Goal: Information Seeking & Learning: Find specific page/section

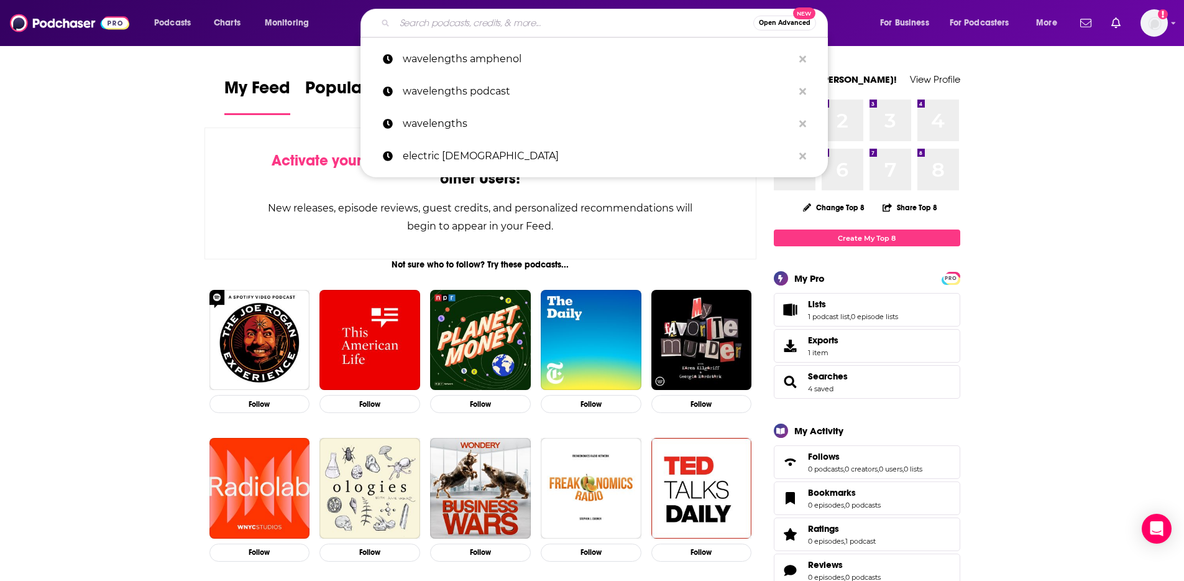
click at [471, 27] on input "Search podcasts, credits, & more..." at bounding box center [574, 23] width 359 height 20
paste input "The Canadian HR Podcast"
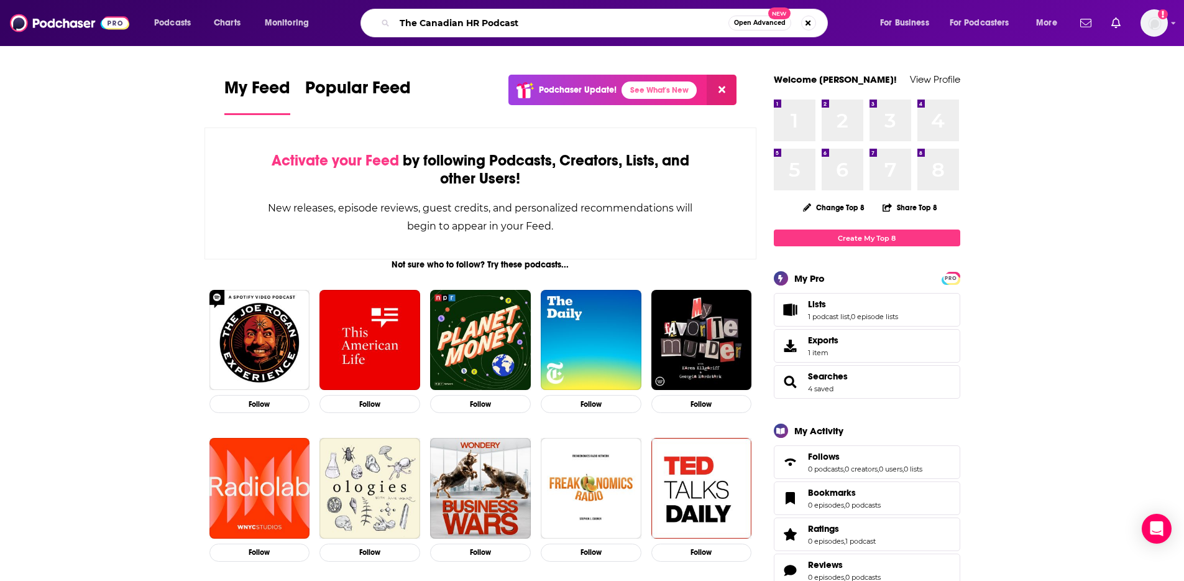
type input "The Canadian HR Podcast"
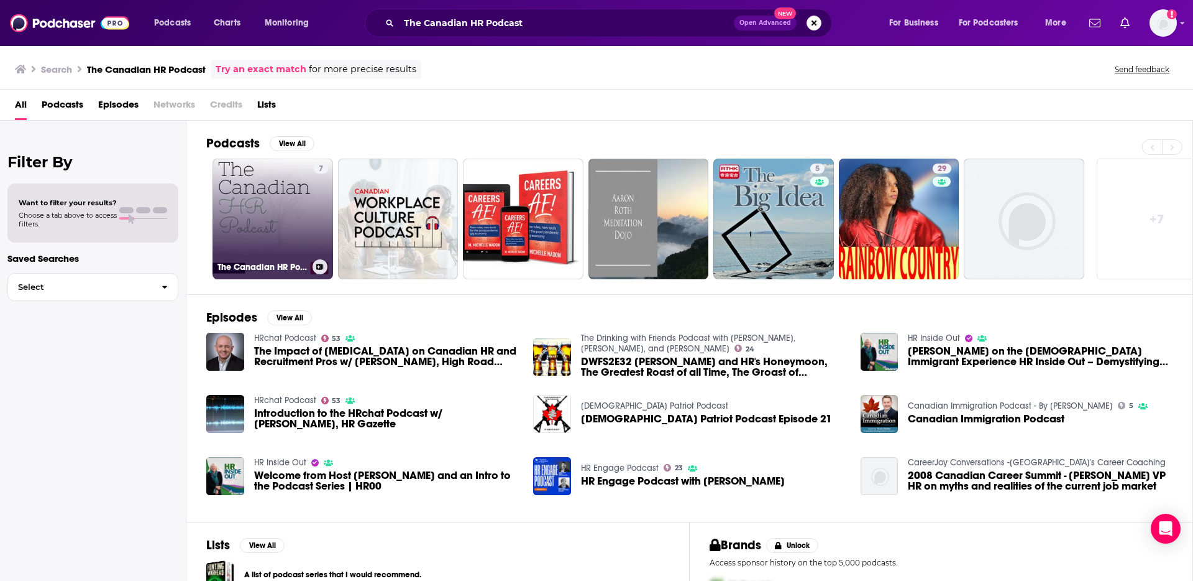
click at [237, 190] on link "7 The Canadian HR Podcast" at bounding box center [273, 218] width 121 height 121
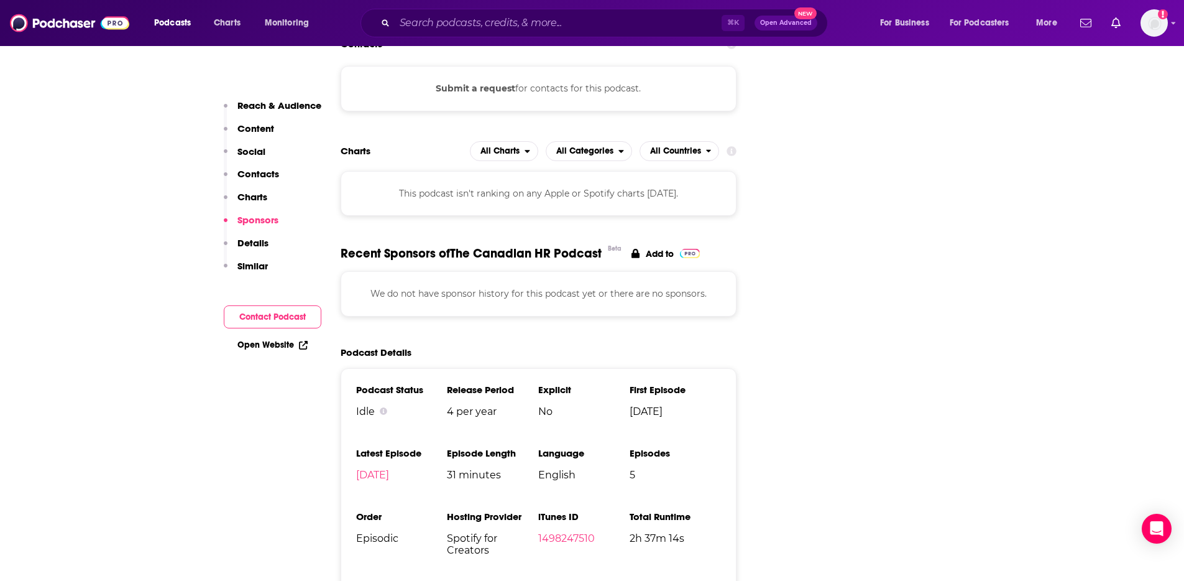
scroll to position [1291, 0]
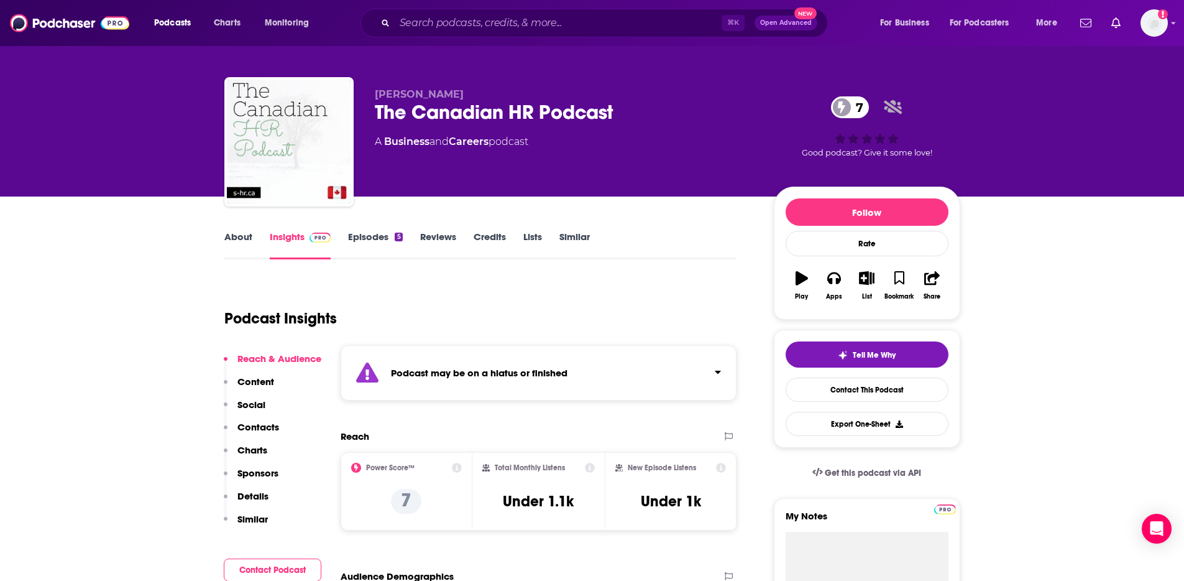
scroll to position [0, 0]
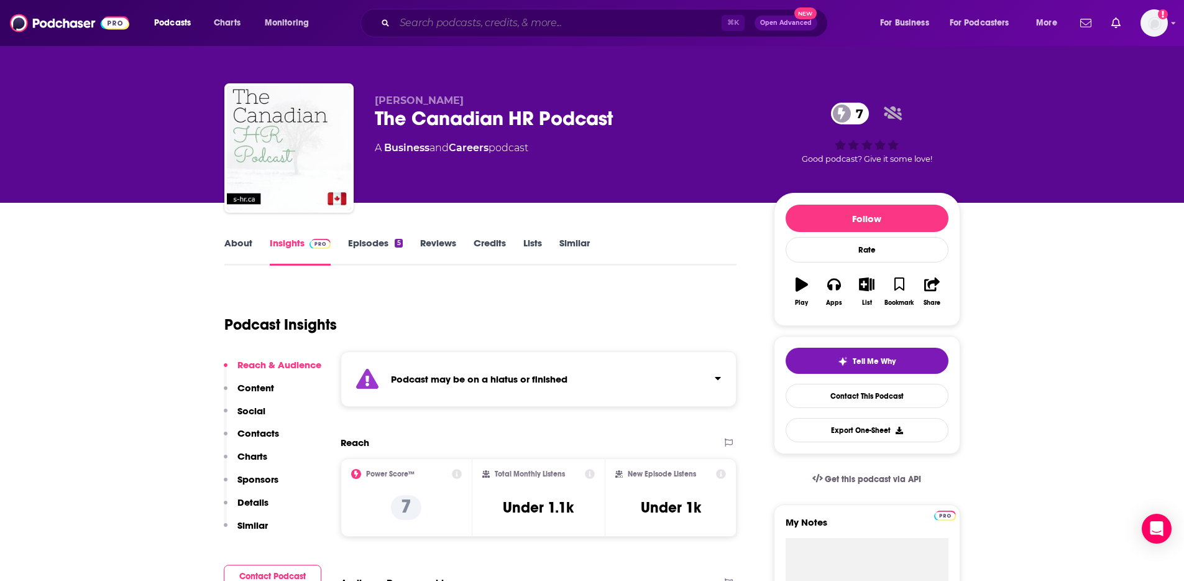
click at [497, 26] on input "Search podcasts, credits, & more..." at bounding box center [558, 23] width 327 height 20
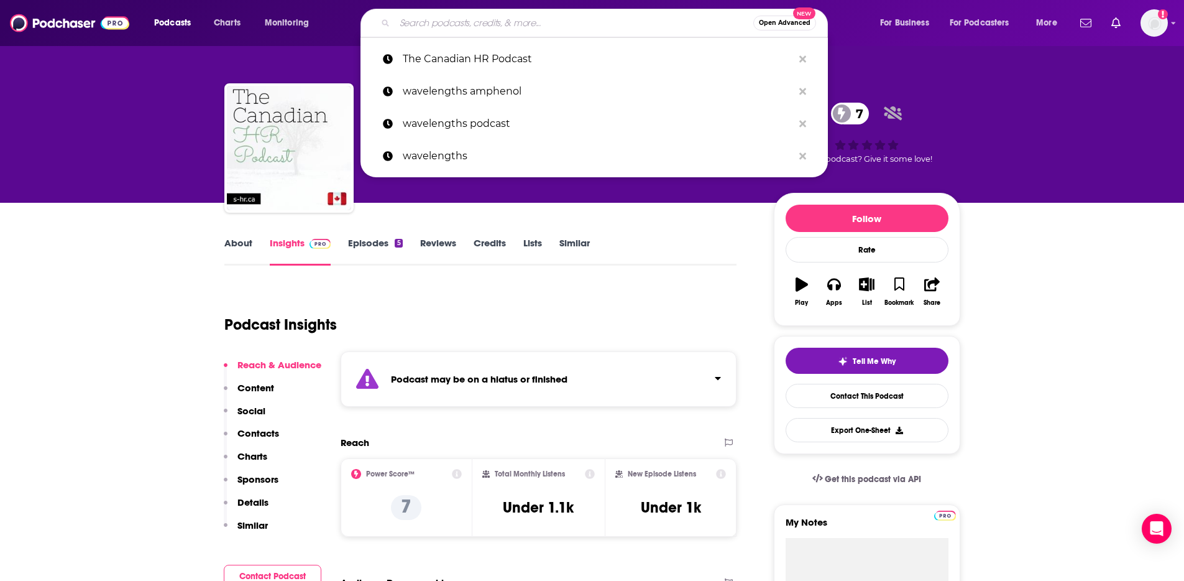
paste input "Insights@Work"
type input "Insights@Work"
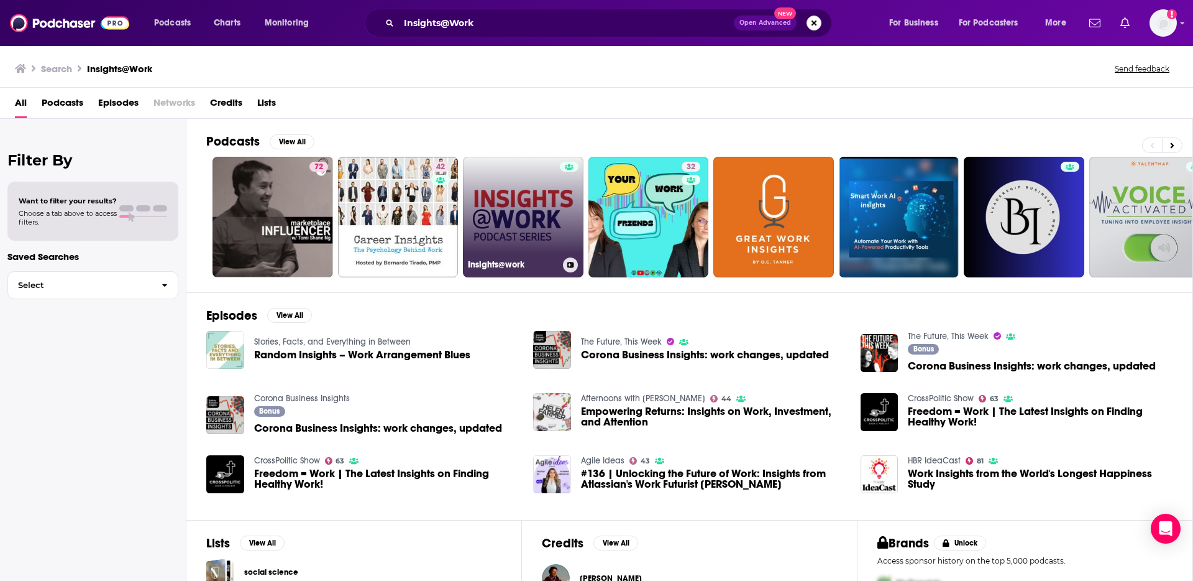
click at [496, 204] on link "Insights@work" at bounding box center [523, 217] width 121 height 121
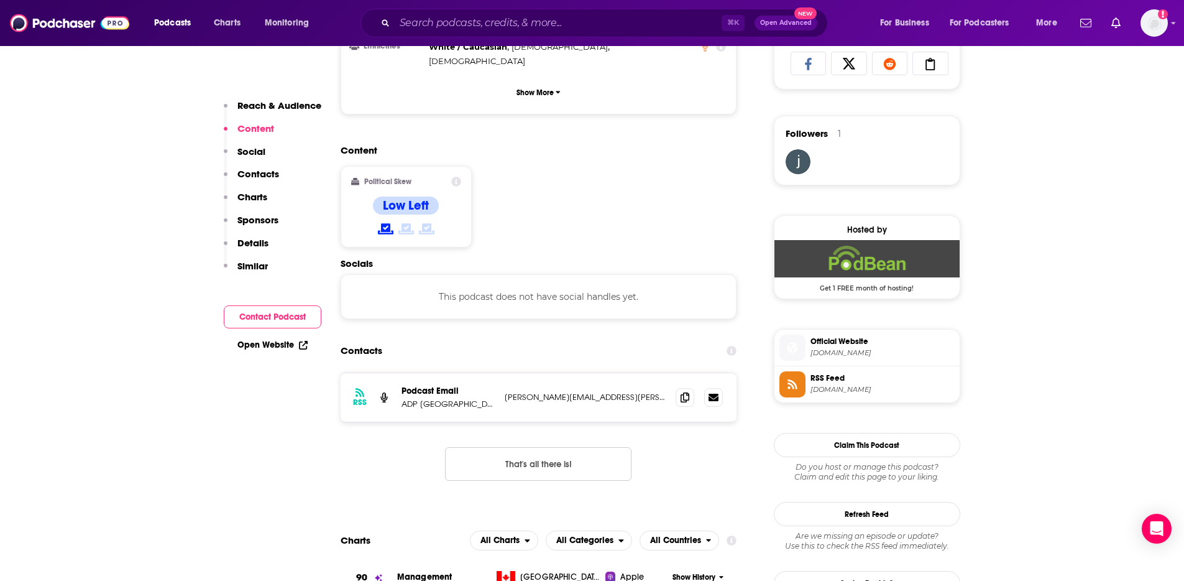
scroll to position [842, 0]
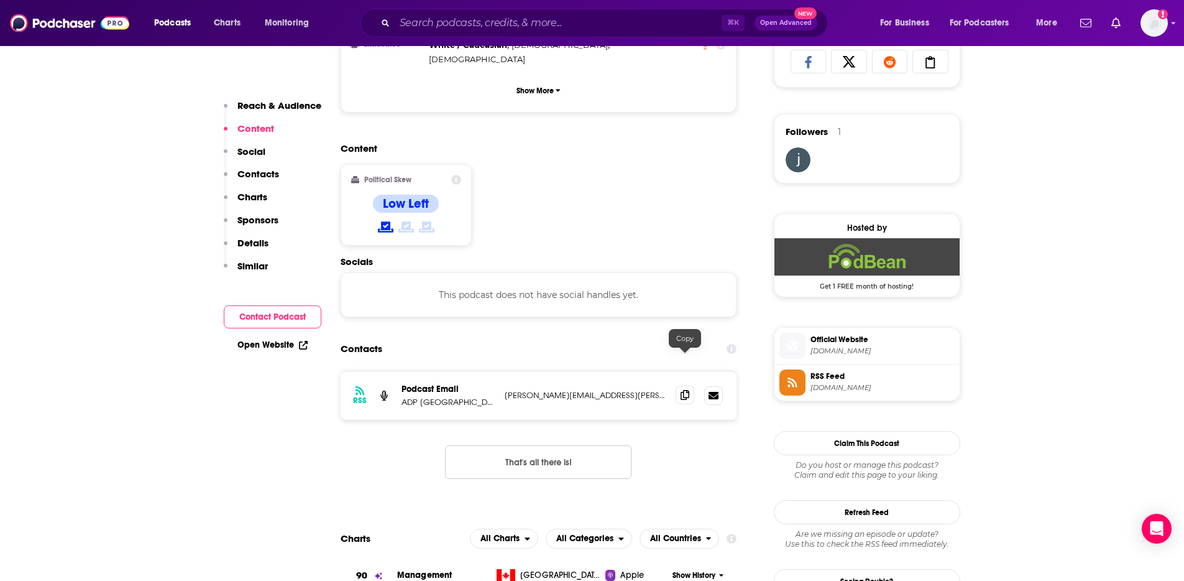
click at [690, 385] on span at bounding box center [685, 394] width 19 height 19
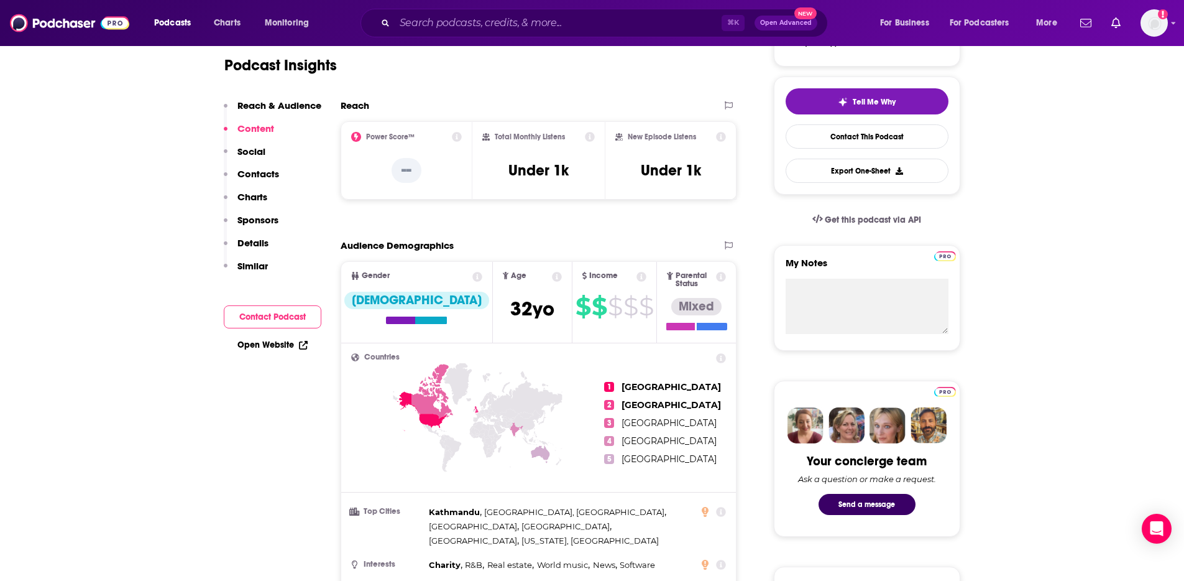
scroll to position [0, 0]
